Goal: Transaction & Acquisition: Purchase product/service

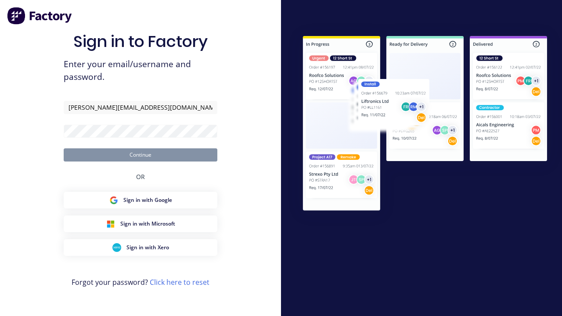
type input "[PERSON_NAME][EMAIL_ADDRESS][DOMAIN_NAME]"
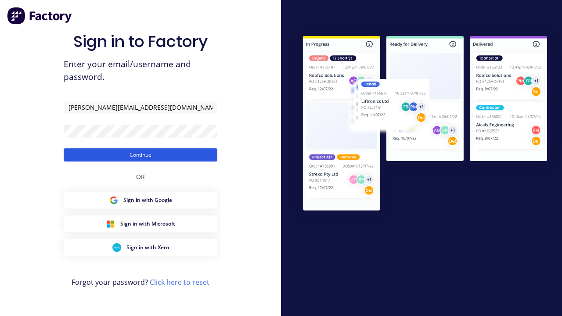
click at [140, 154] on button "Continue" at bounding box center [141, 154] width 154 height 13
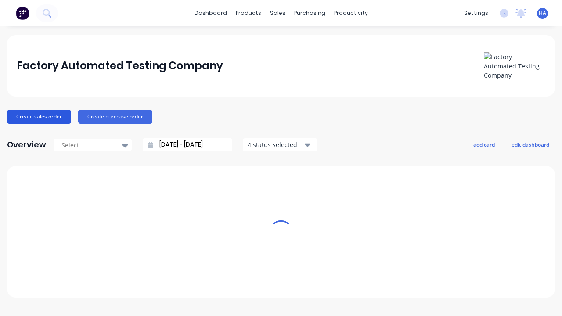
click at [38, 116] on button "Create sales order" at bounding box center [39, 117] width 64 height 14
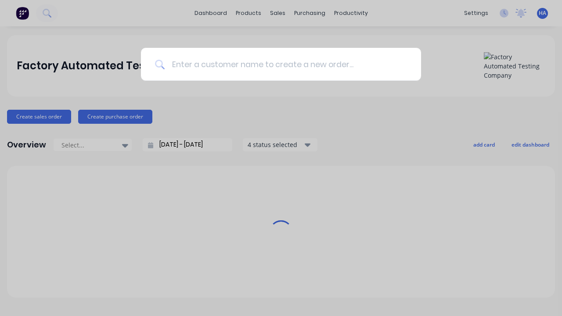
click at [285, 64] on input at bounding box center [286, 64] width 242 height 33
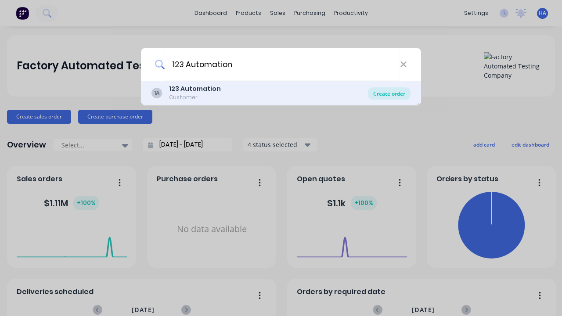
type input "123 Automation"
click at [389, 93] on div "Create order" at bounding box center [389, 93] width 43 height 12
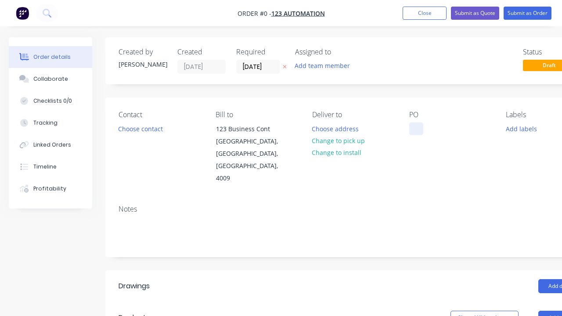
click at [415, 129] on div at bounding box center [416, 128] width 14 height 13
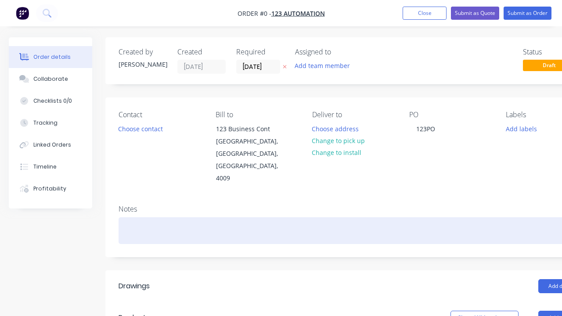
click at [326, 206] on div "Order details Collaborate Checklists 0/0 Tracking Linked Orders Timeline Profit…" at bounding box center [305, 311] width 610 height 549
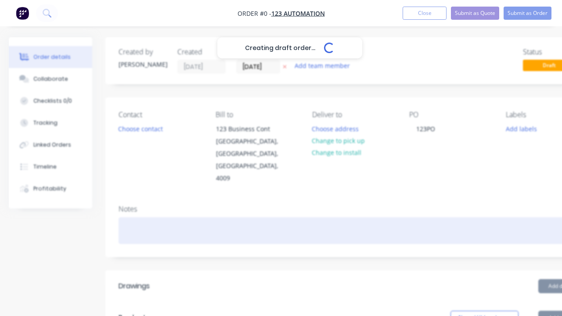
scroll to position [0, 27]
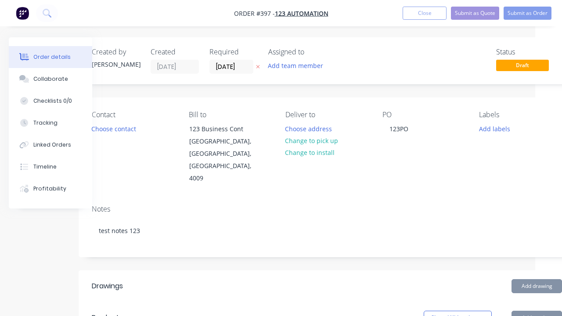
click at [536, 311] on button "Add product" at bounding box center [536, 318] width 50 height 14
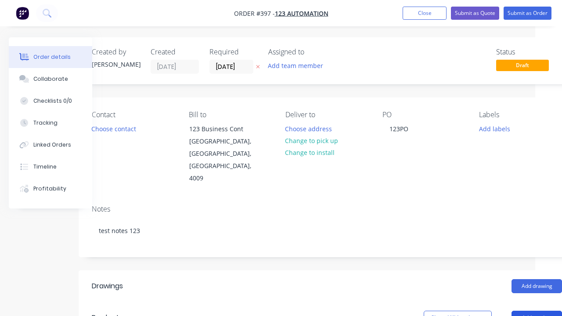
scroll to position [175, 27]
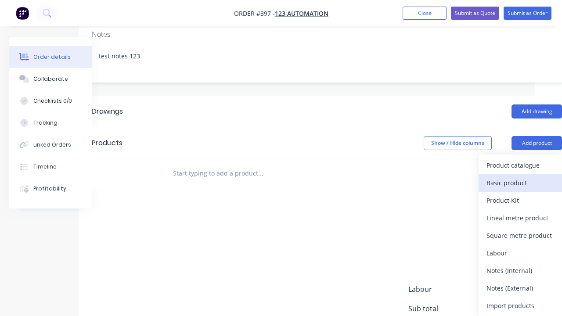
click at [520, 176] on div "Basic product" at bounding box center [520, 182] width 68 height 13
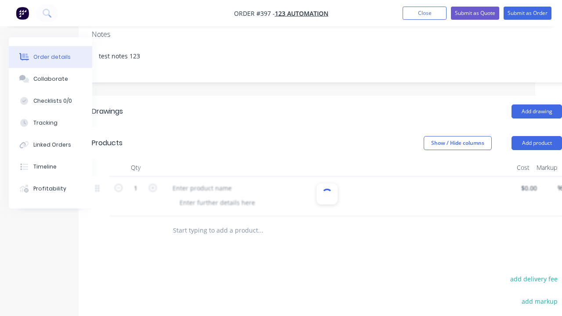
scroll to position [180, 0]
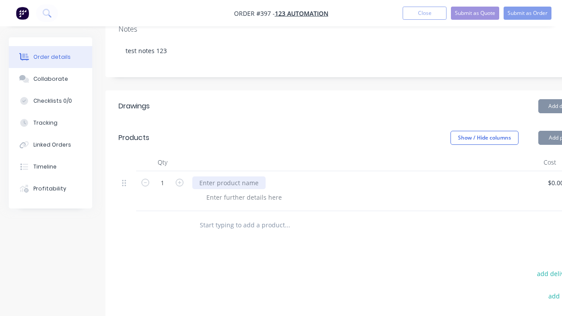
click at [228, 176] on div at bounding box center [228, 182] width 73 height 13
